Goal: Information Seeking & Learning: Check status

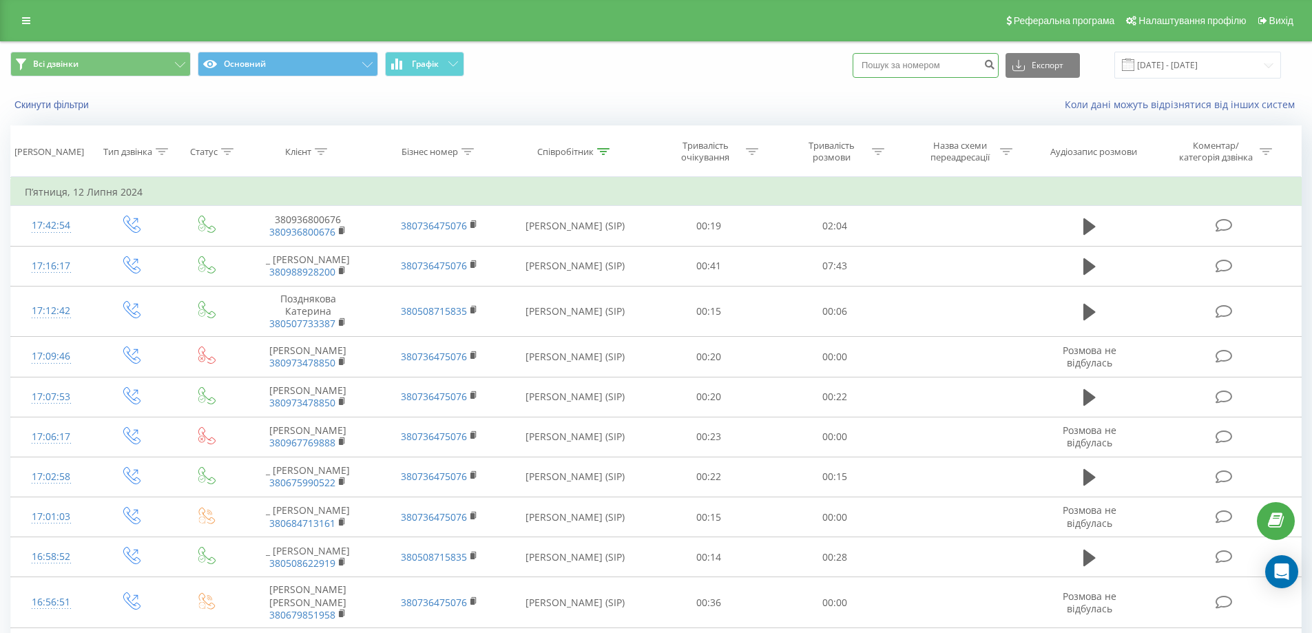
click at [935, 62] on input at bounding box center [926, 65] width 146 height 25
paste input "380678366720"
type input "380678366720"
click at [995, 65] on icon "submit" at bounding box center [989, 63] width 12 height 8
